Goal: Check status: Check status

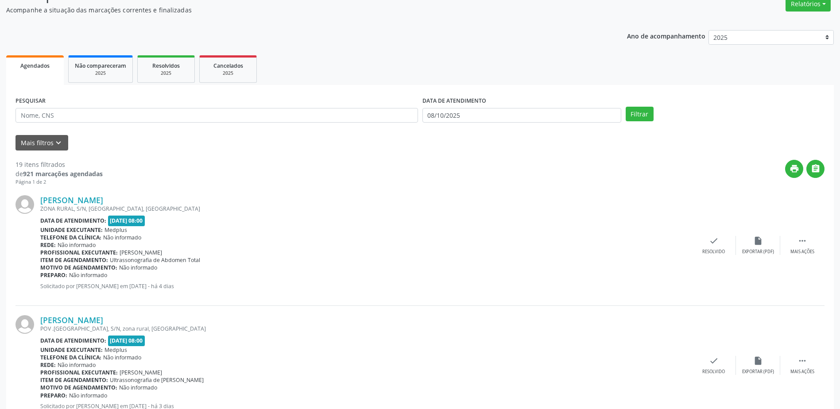
scroll to position [89, 0]
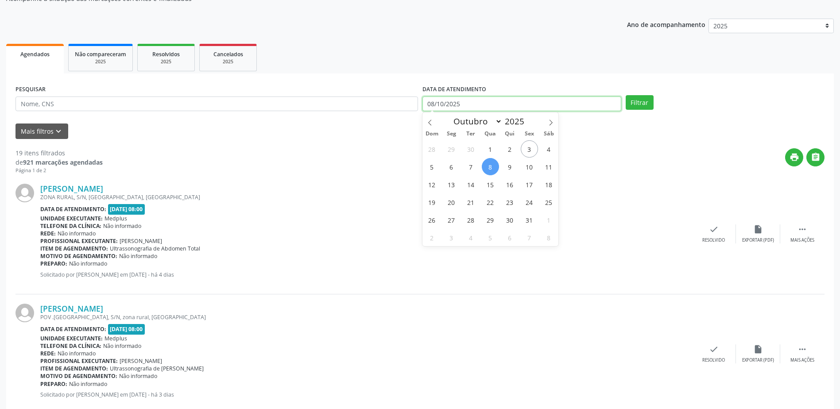
click at [467, 104] on body "Central de Marcação notifications [PERSON_NAME] Recepcionista da clínica  Conf…" at bounding box center [420, 115] width 840 height 409
click at [467, 104] on input "08/10/2025" at bounding box center [521, 103] width 199 height 15
click at [488, 166] on span "8" at bounding box center [490, 166] width 17 height 17
type input "08/10/2025"
click at [488, 166] on span "8" at bounding box center [490, 166] width 17 height 17
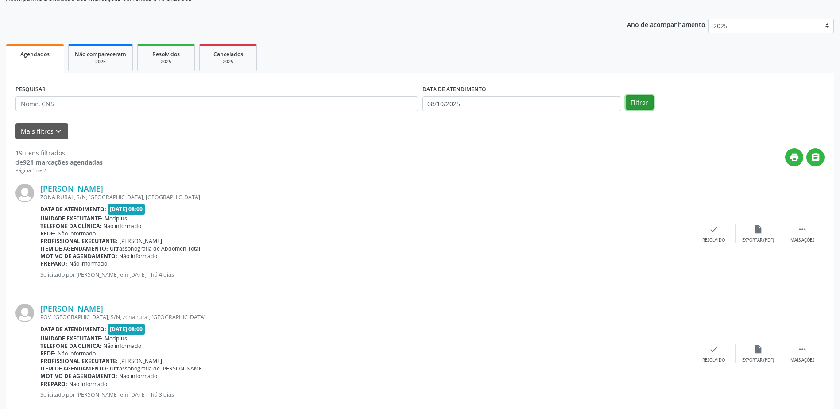
click at [640, 103] on button "Filtrar" at bounding box center [639, 102] width 28 height 15
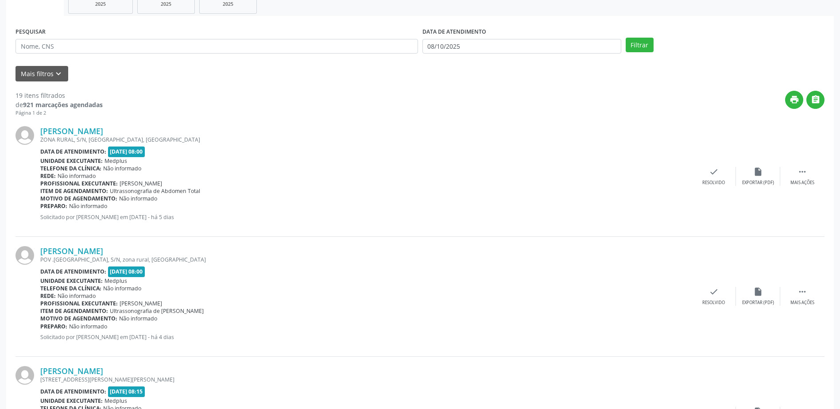
scroll to position [145, 0]
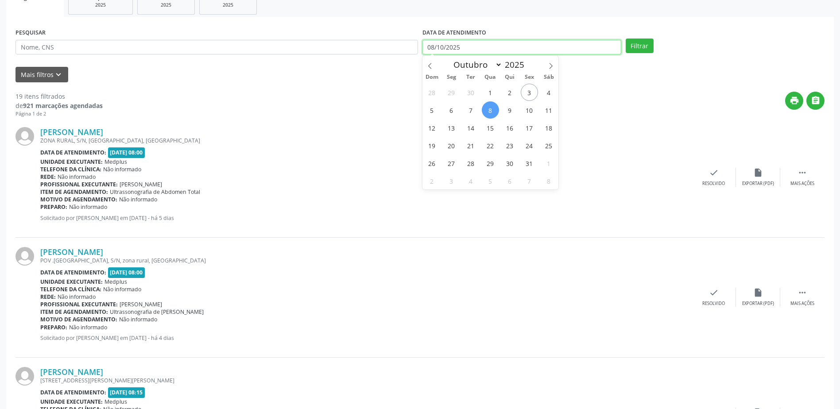
click at [536, 45] on input "08/10/2025" at bounding box center [521, 47] width 199 height 15
click at [473, 113] on span "7" at bounding box center [470, 109] width 17 height 17
type input "[DATE]"
click at [473, 113] on span "7" at bounding box center [470, 109] width 17 height 17
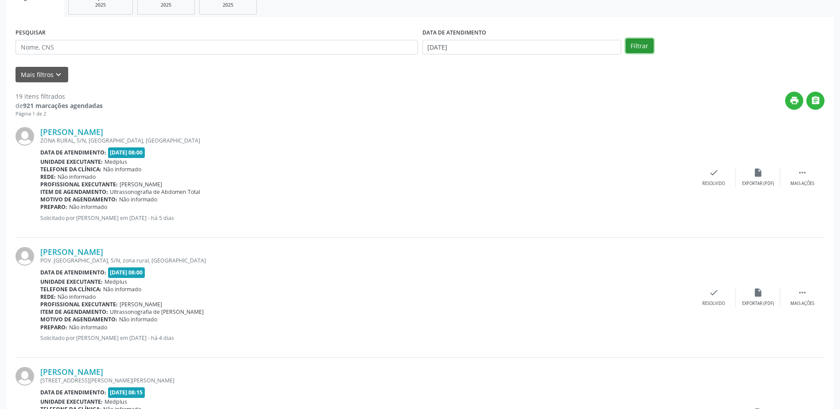
click at [640, 48] on button "Filtrar" at bounding box center [639, 46] width 28 height 15
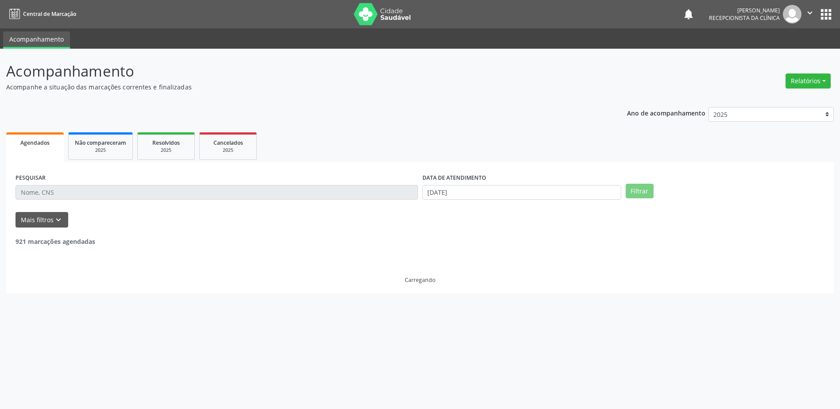
scroll to position [0, 0]
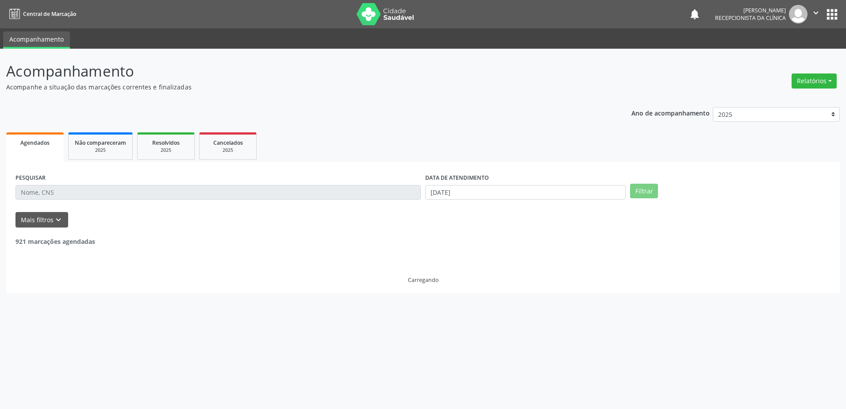
click at [640, 48] on ul "Acompanhamento" at bounding box center [423, 38] width 846 height 20
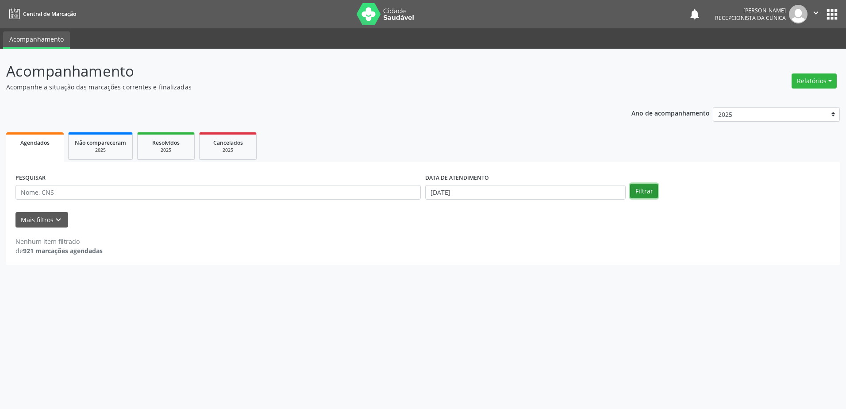
click at [640, 192] on button "Filtrar" at bounding box center [644, 191] width 28 height 15
click at [644, 193] on button "Filtrar" at bounding box center [644, 191] width 28 height 15
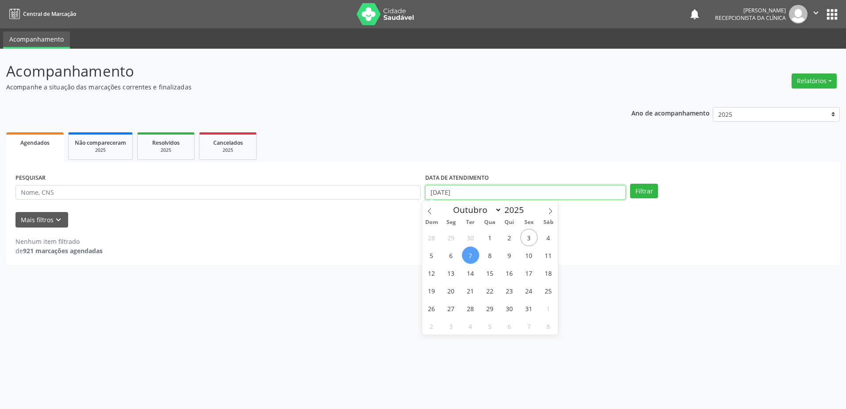
click at [449, 194] on input "[DATE]" at bounding box center [525, 192] width 201 height 15
click at [490, 256] on span "8" at bounding box center [490, 255] width 17 height 17
type input "08/10/2025"
click at [644, 194] on button "Filtrar" at bounding box center [644, 191] width 28 height 15
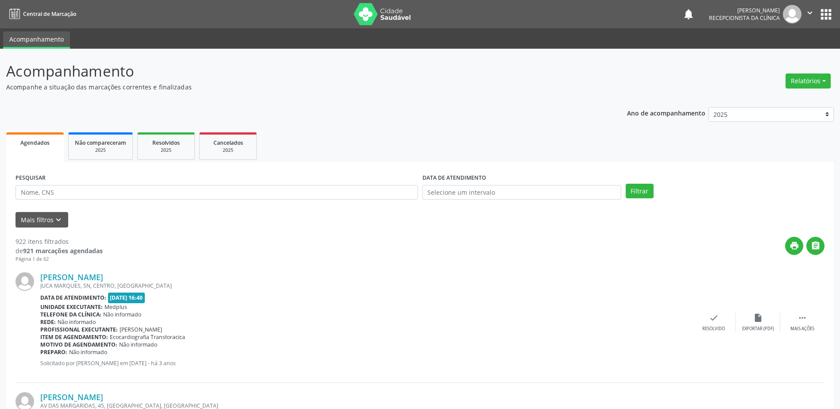
scroll to position [44, 0]
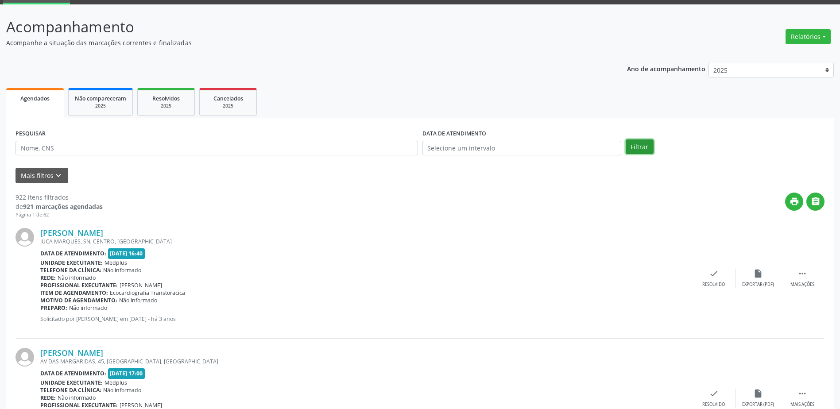
click at [642, 144] on button "Filtrar" at bounding box center [639, 146] width 28 height 15
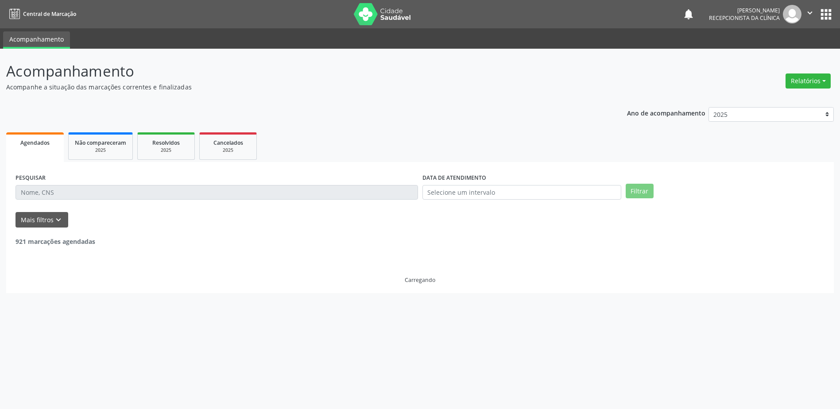
scroll to position [0, 0]
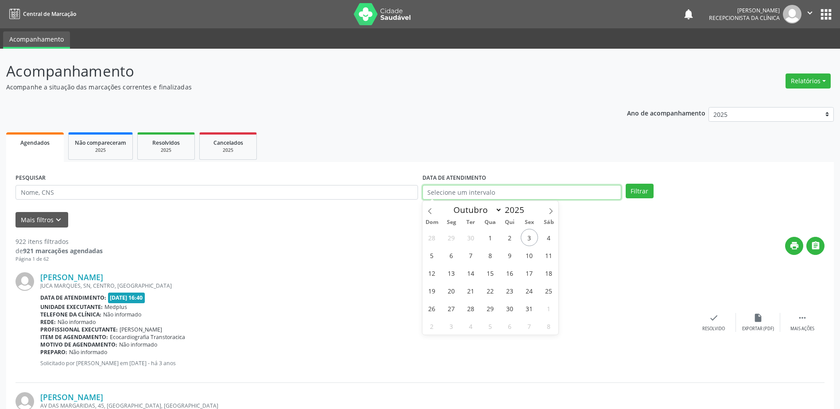
click at [451, 193] on input "text" at bounding box center [521, 192] width 199 height 15
click at [490, 255] on span "8" at bounding box center [490, 255] width 17 height 17
type input "08/10/2025"
click at [490, 255] on span "8" at bounding box center [490, 255] width 17 height 17
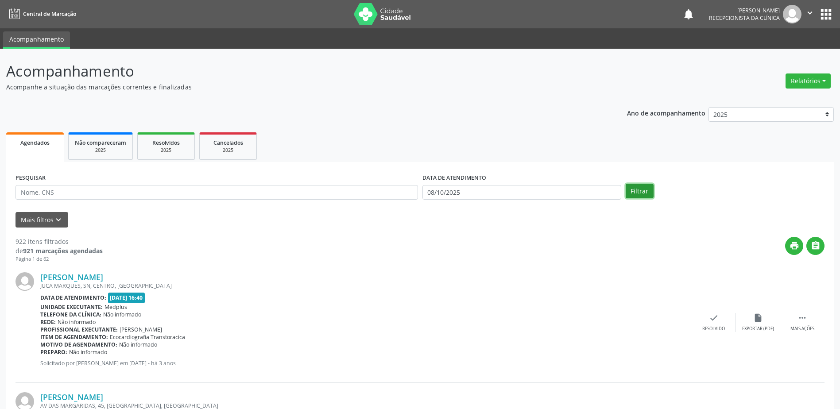
click at [637, 192] on button "Filtrar" at bounding box center [639, 191] width 28 height 15
